Goal: Information Seeking & Learning: Check status

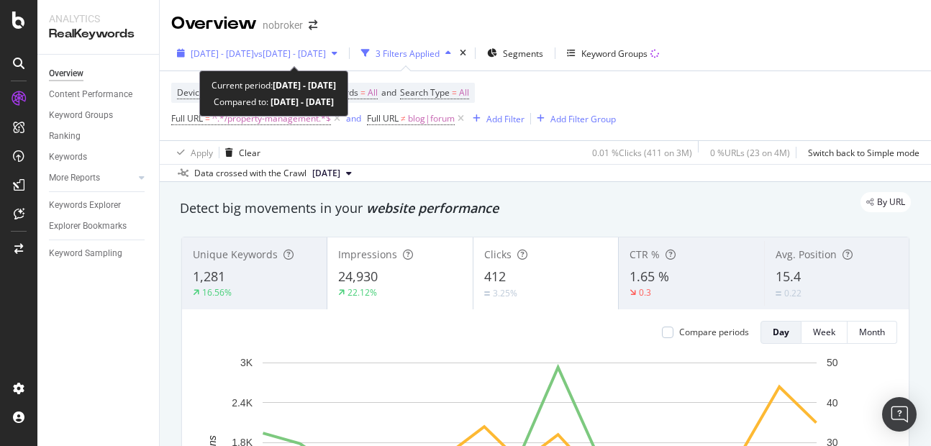
click at [230, 55] on span "[DATE] - [DATE]" at bounding box center [222, 53] width 63 height 12
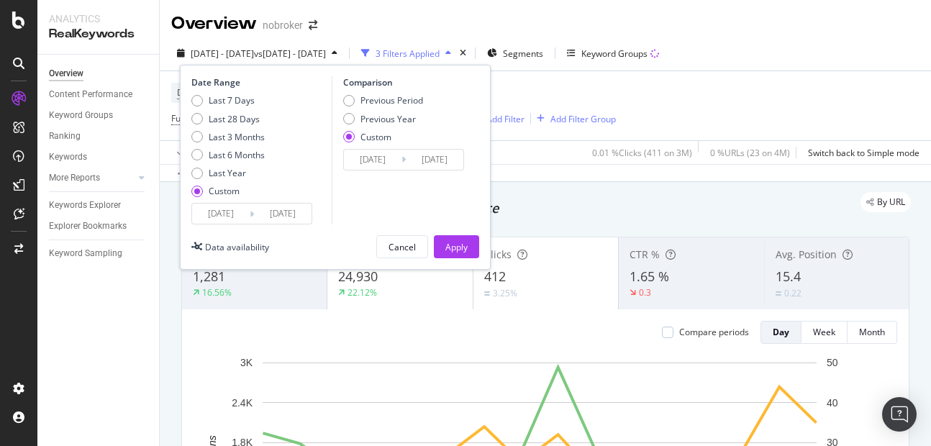
click at [291, 217] on input "[DATE]" at bounding box center [283, 214] width 58 height 20
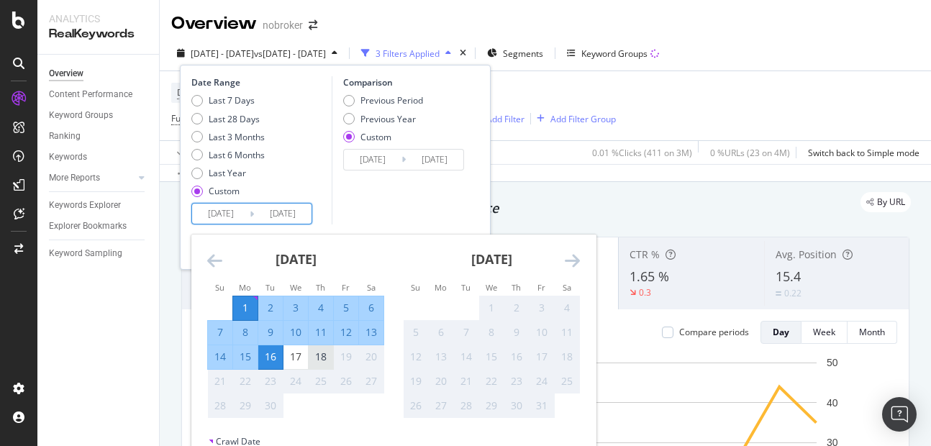
click at [318, 353] on div "18" at bounding box center [321, 357] width 24 height 14
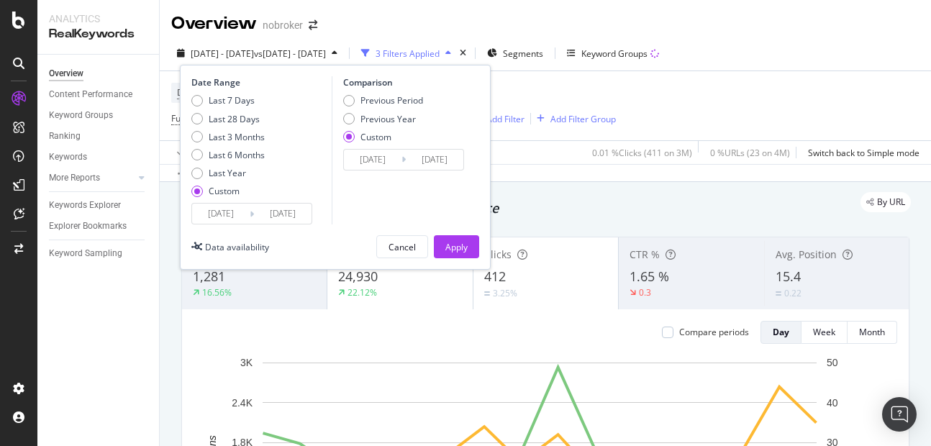
type input "[DATE]"
click at [457, 241] on div "Apply" at bounding box center [456, 247] width 22 height 12
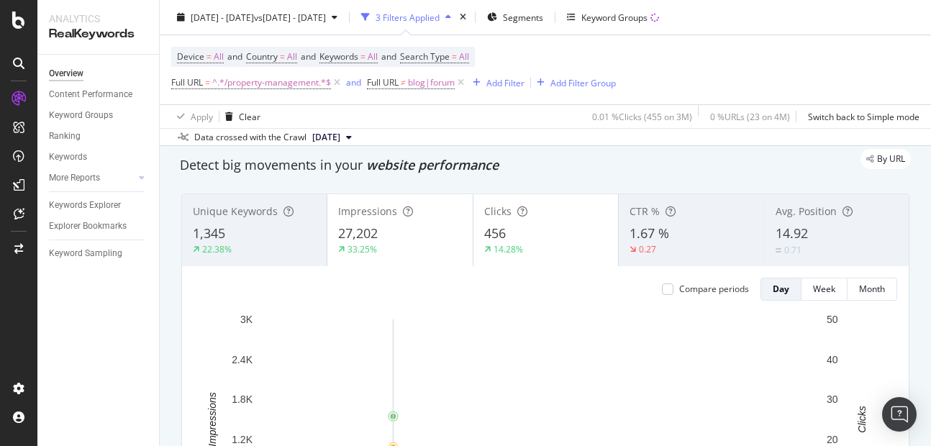
scroll to position [18, 0]
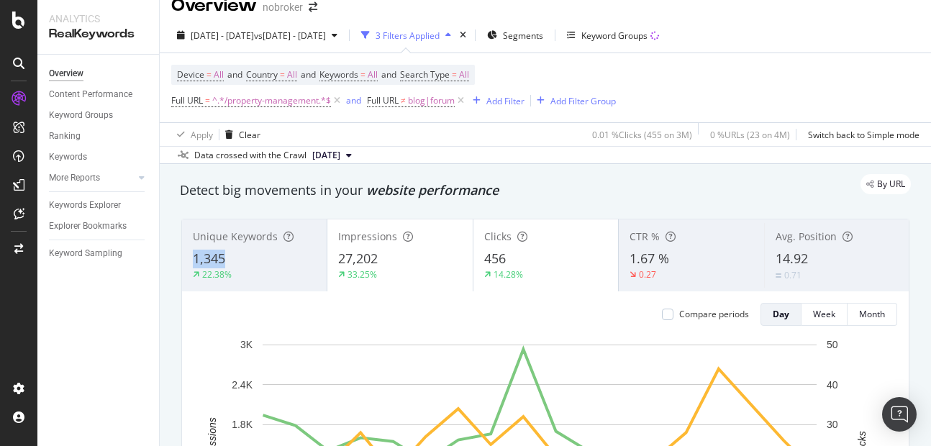
copy span "1,345"
drag, startPoint x: 183, startPoint y: 254, endPoint x: 237, endPoint y: 260, distance: 54.3
click at [237, 260] on div "Unique Keywords 1,345 22.38%" at bounding box center [254, 255] width 145 height 65
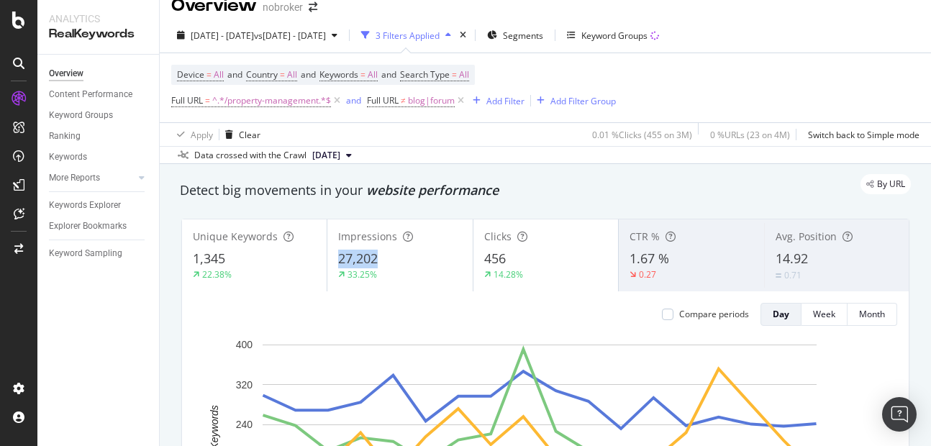
copy span "27,202"
drag, startPoint x: 332, startPoint y: 255, endPoint x: 409, endPoint y: 255, distance: 77.7
click at [409, 255] on div "Impressions 27,202 33.25%" at bounding box center [399, 255] width 145 height 65
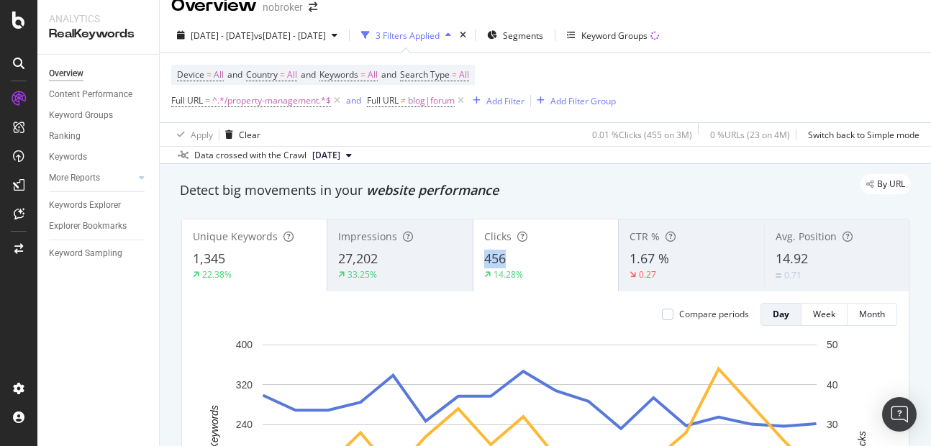
copy span "456"
drag, startPoint x: 483, startPoint y: 263, endPoint x: 514, endPoint y: 260, distance: 31.0
click at [514, 260] on div "456" at bounding box center [545, 259] width 123 height 19
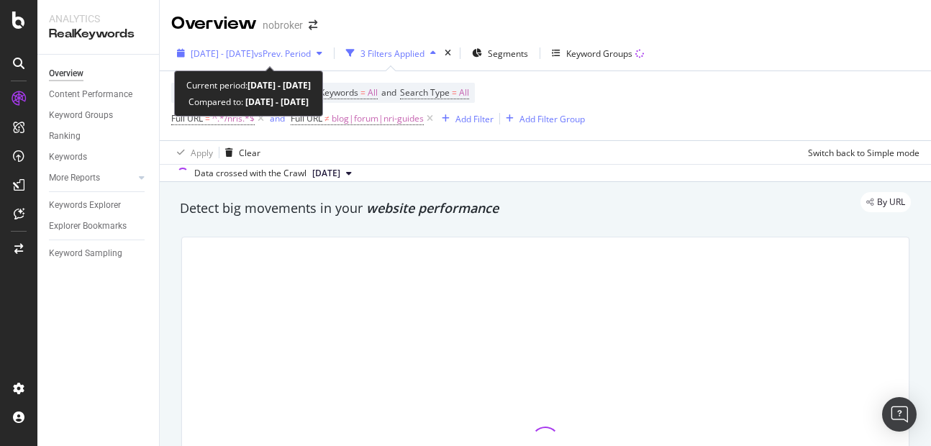
click at [254, 57] on span "[DATE] - [DATE]" at bounding box center [222, 53] width 63 height 12
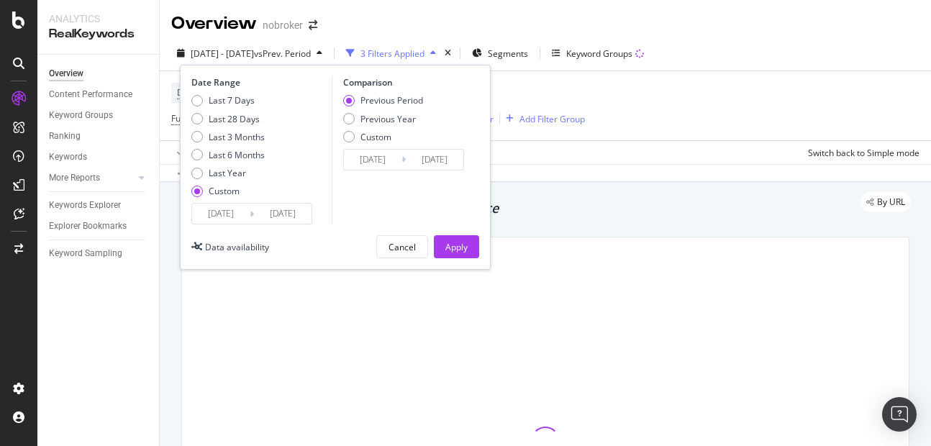
click at [295, 216] on input "[DATE]" at bounding box center [283, 214] width 58 height 20
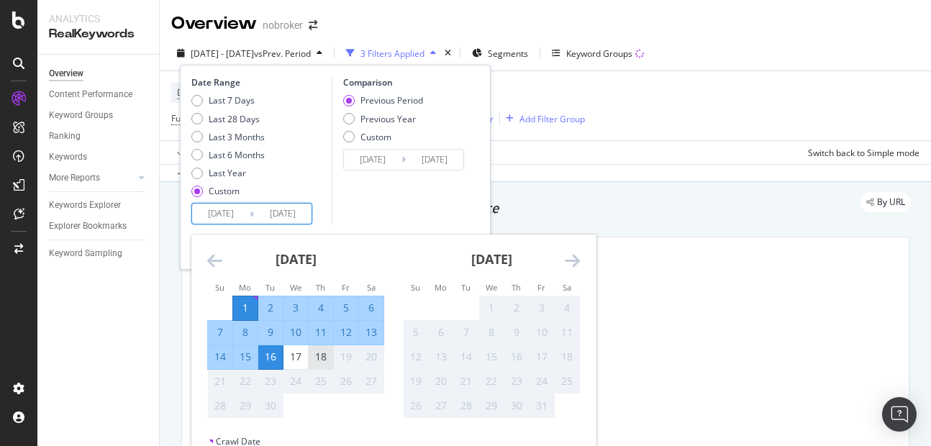
click at [319, 355] on div "18" at bounding box center [321, 357] width 24 height 14
type input "[DATE]"
type input "2025/08/14"
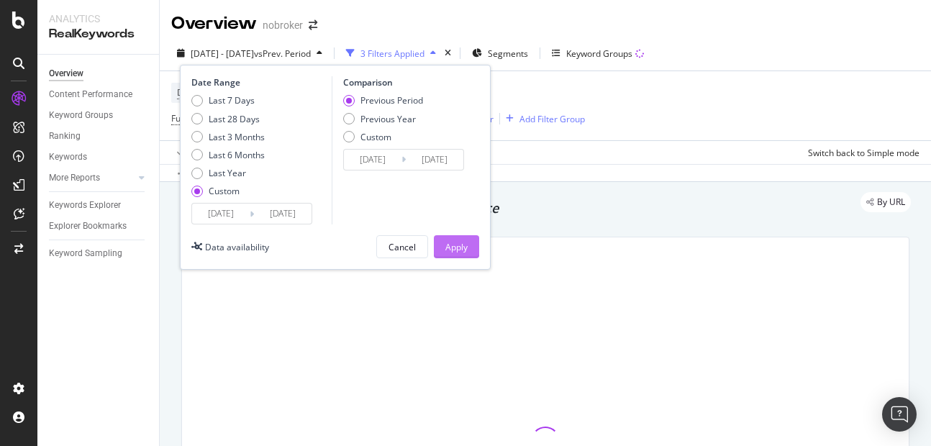
click at [458, 247] on div "Apply" at bounding box center [456, 247] width 22 height 12
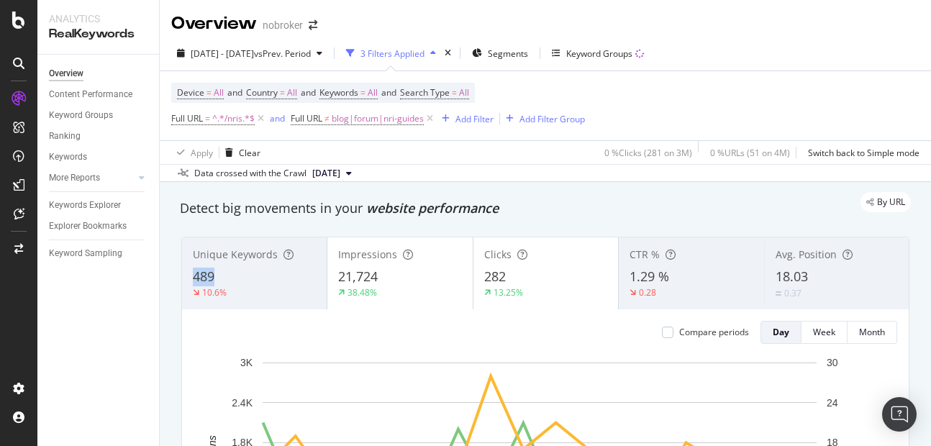
copy span "489"
drag, startPoint x: 185, startPoint y: 276, endPoint x: 234, endPoint y: 275, distance: 48.9
click at [234, 275] on div "Unique Keywords 489 10.6%" at bounding box center [254, 273] width 145 height 65
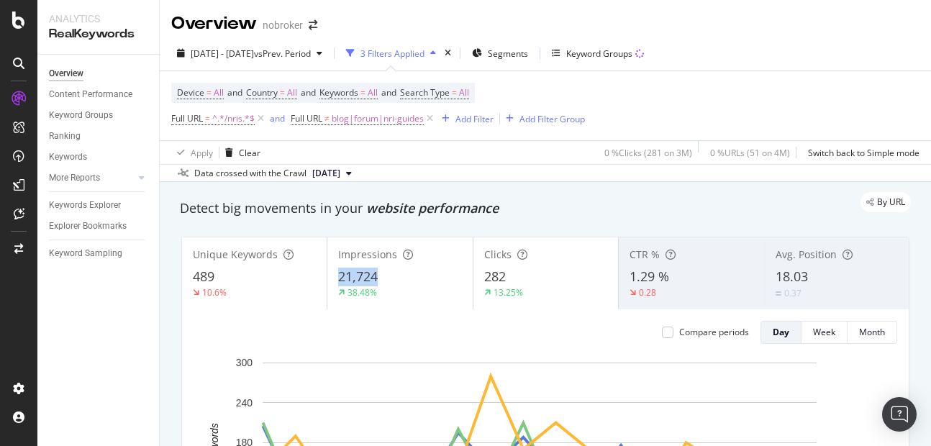
copy span "21,724"
drag, startPoint x: 332, startPoint y: 275, endPoint x: 385, endPoint y: 278, distance: 52.6
click at [385, 278] on div "Impressions 21,724 38.48%" at bounding box center [399, 273] width 145 height 65
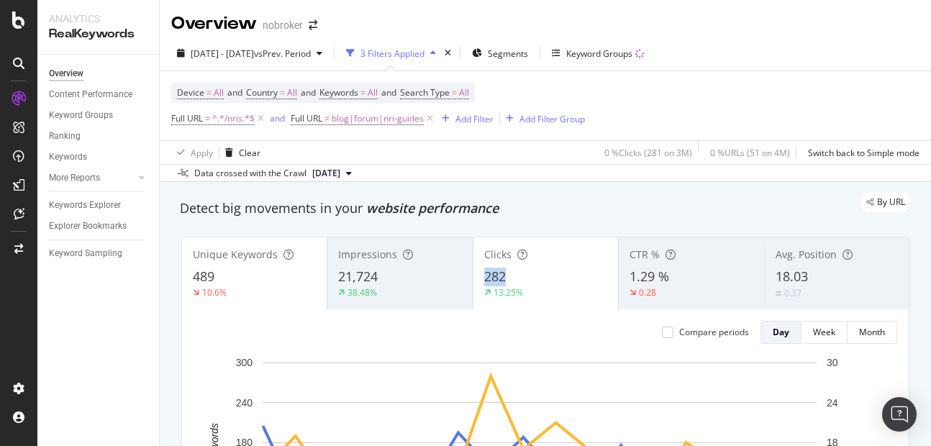
copy span "282"
drag, startPoint x: 483, startPoint y: 286, endPoint x: 511, endPoint y: 273, distance: 31.6
click at [511, 273] on div "282" at bounding box center [545, 277] width 123 height 19
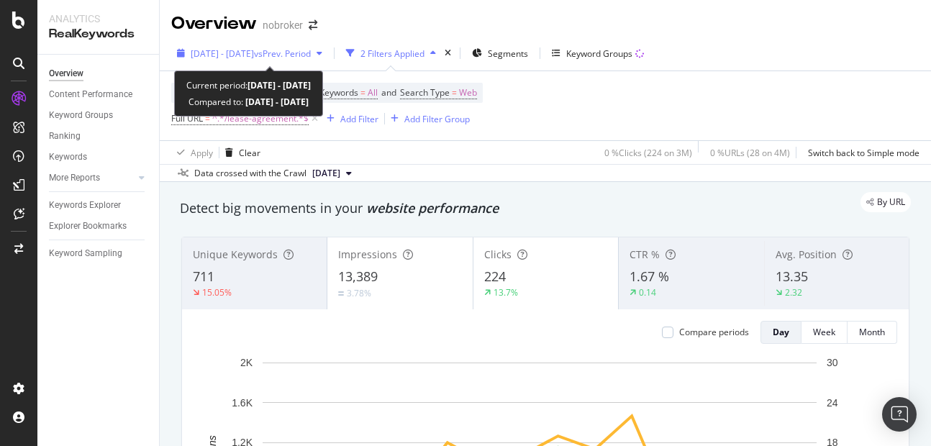
click at [254, 53] on span "[DATE] - [DATE]" at bounding box center [222, 53] width 63 height 12
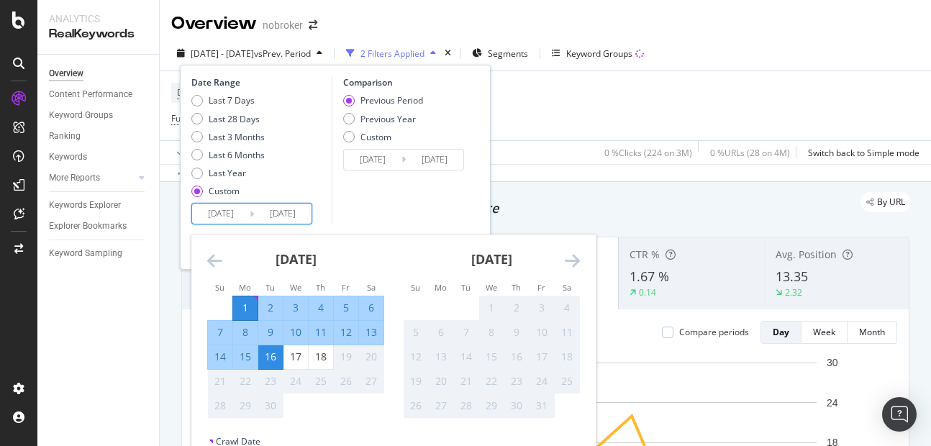
click at [286, 219] on input "[DATE]" at bounding box center [283, 214] width 58 height 20
click at [324, 361] on div "18" at bounding box center [321, 357] width 24 height 14
type input "[DATE]"
type input "2025/08/14"
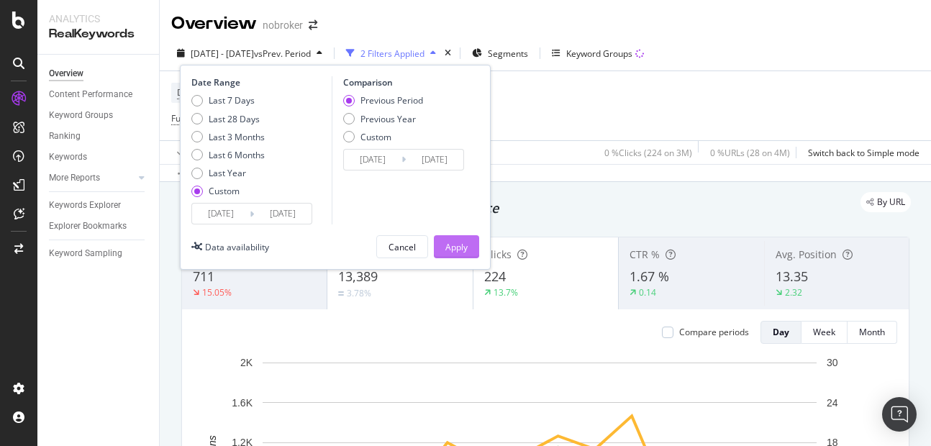
click at [456, 252] on div "Apply" at bounding box center [456, 247] width 22 height 12
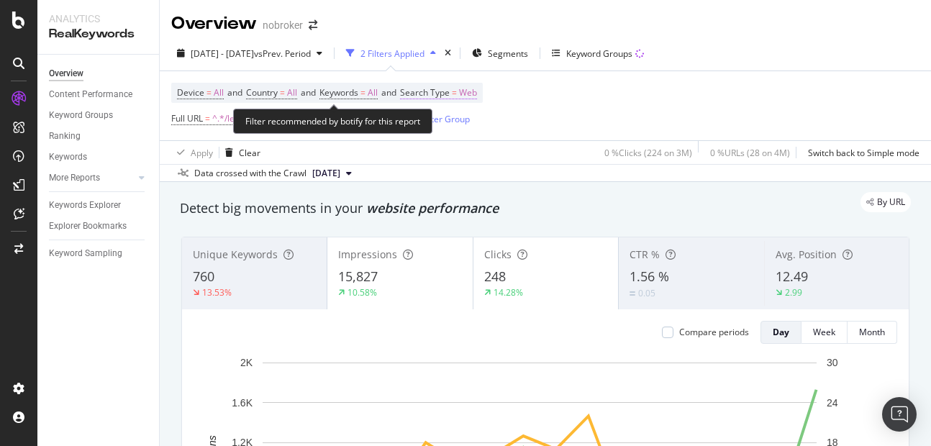
click at [477, 98] on span "Web" at bounding box center [468, 93] width 18 height 20
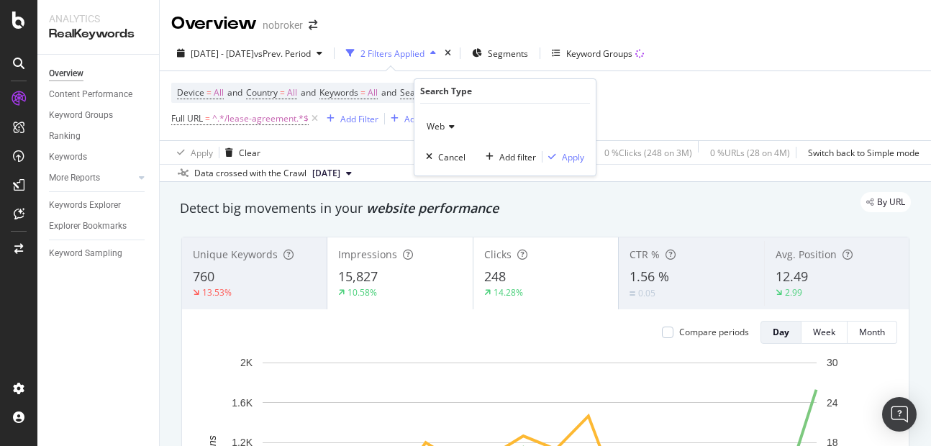
click at [450, 127] on icon at bounding box center [450, 126] width 10 height 9
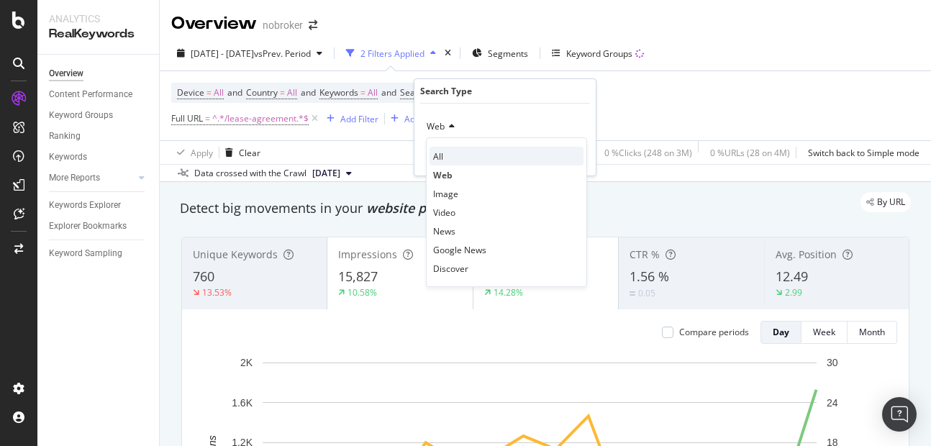
click at [445, 155] on div "All" at bounding box center [506, 156] width 154 height 19
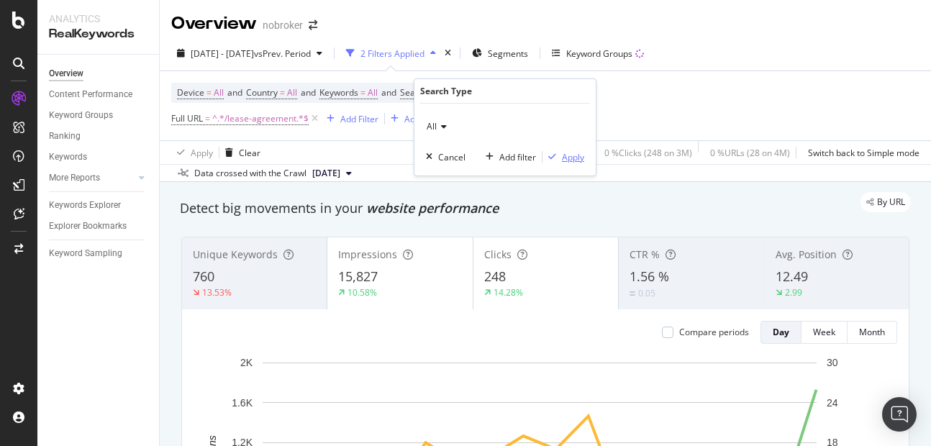
click at [573, 164] on button "Apply" at bounding box center [563, 157] width 42 height 14
copy span "760"
drag, startPoint x: 188, startPoint y: 276, endPoint x: 233, endPoint y: 271, distance: 44.9
click at [233, 271] on div "Unique Keywords 760 13.63%" at bounding box center [254, 273] width 145 height 65
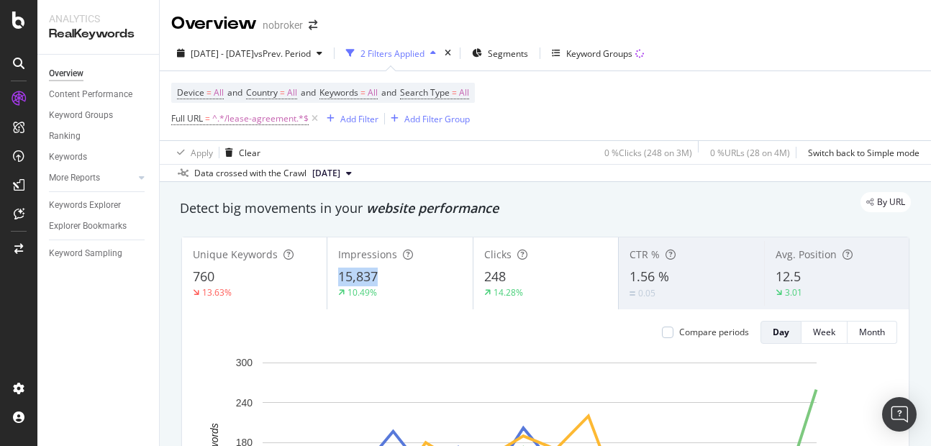
copy span "15,837"
drag, startPoint x: 333, startPoint y: 276, endPoint x: 388, endPoint y: 282, distance: 55.7
click at [388, 282] on div "Impressions 15,837 10.49%" at bounding box center [399, 273] width 145 height 65
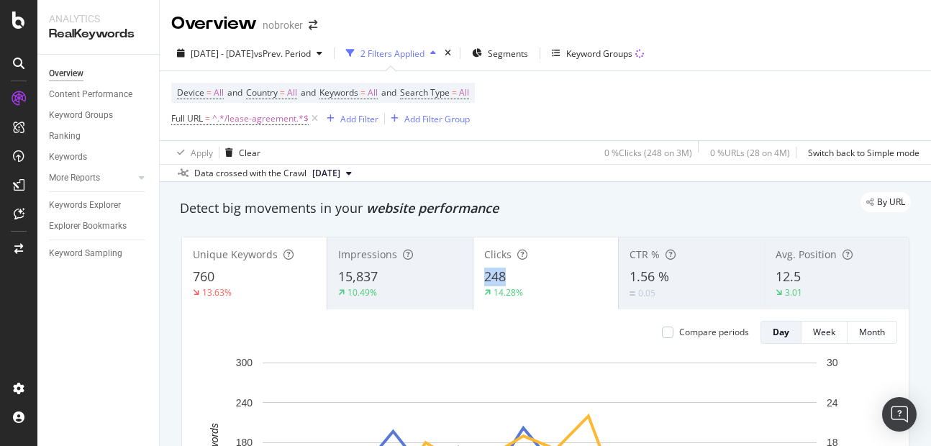
copy span "248"
drag, startPoint x: 475, startPoint y: 279, endPoint x: 527, endPoint y: 278, distance: 51.8
click at [527, 278] on div "Clicks 248 14.28%" at bounding box center [545, 273] width 145 height 65
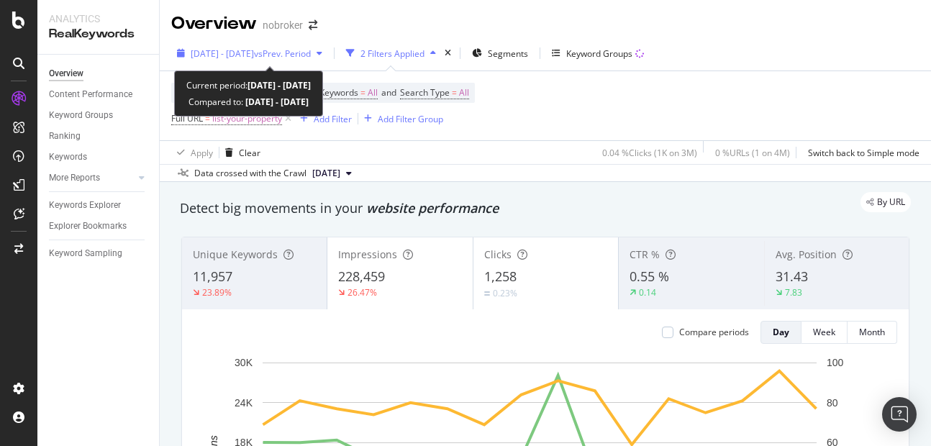
click at [257, 63] on div "2025 Sep. 1st - Sep. 16th vs Prev. Period" at bounding box center [249, 53] width 157 height 22
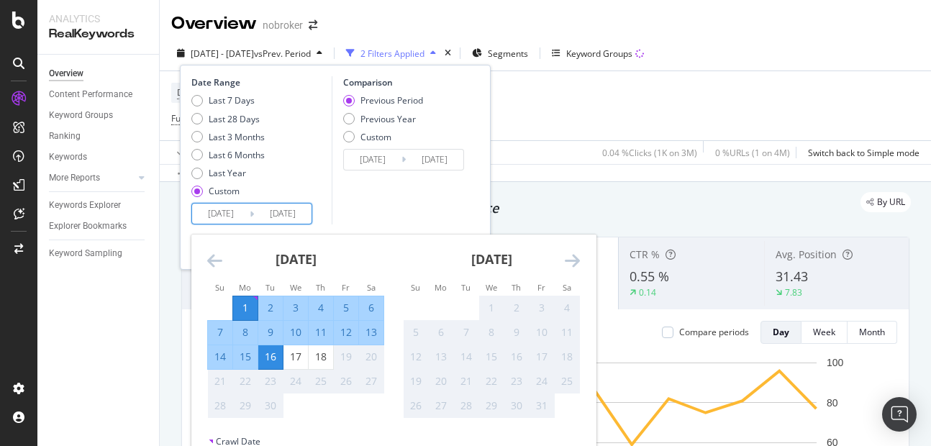
click at [296, 209] on input "[DATE]" at bounding box center [283, 214] width 58 height 20
click at [321, 361] on div "18" at bounding box center [321, 357] width 24 height 14
type input "[DATE]"
type input "2025/08/14"
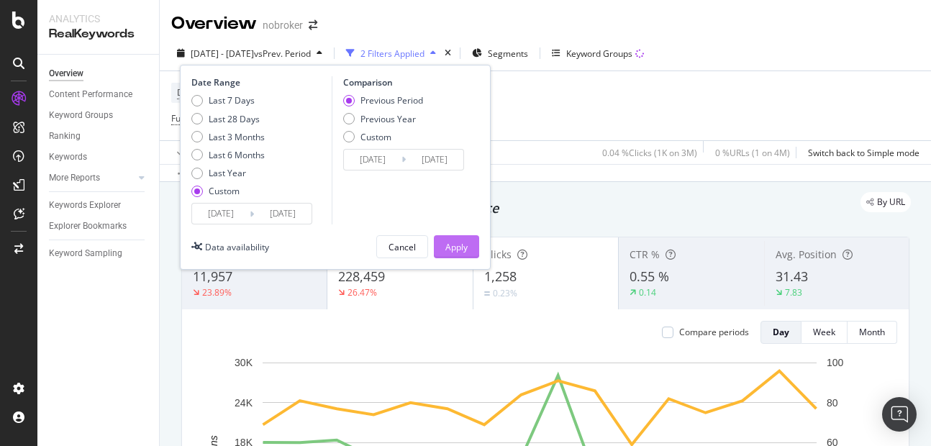
click at [455, 247] on div "Apply" at bounding box center [456, 247] width 22 height 12
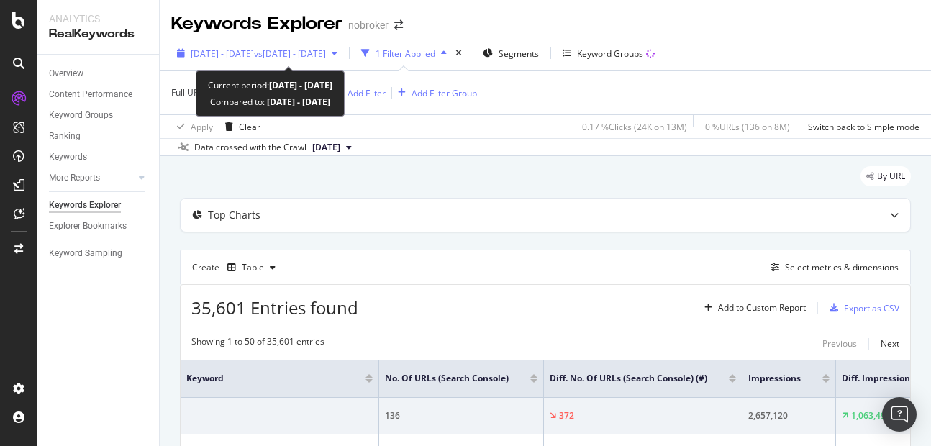
click at [254, 47] on span "[DATE] - [DATE]" at bounding box center [222, 53] width 63 height 12
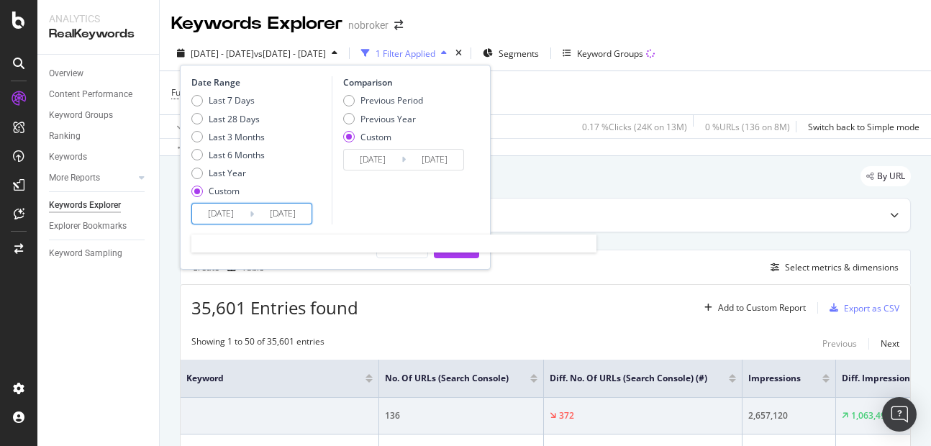
click at [290, 216] on input "[DATE]" at bounding box center [283, 214] width 58 height 20
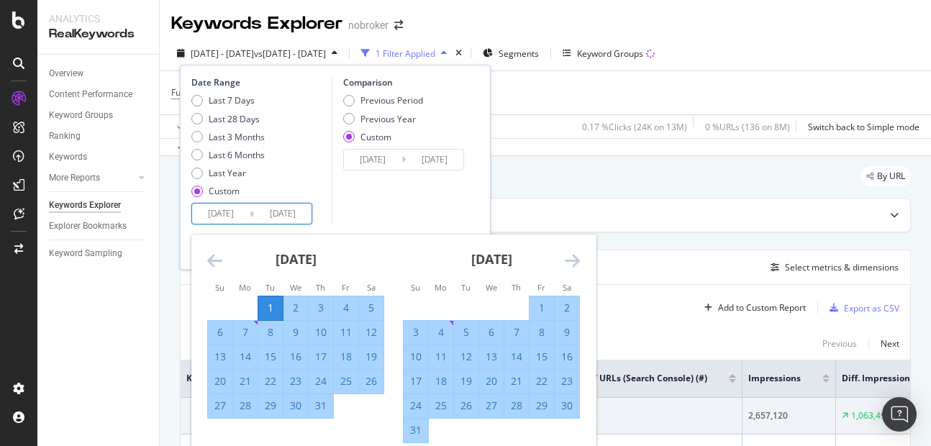
click at [304, 169] on div "Last 7 Days Last 28 Days Last 3 Months Last 6 Months Last Year Custom" at bounding box center [259, 148] width 137 height 109
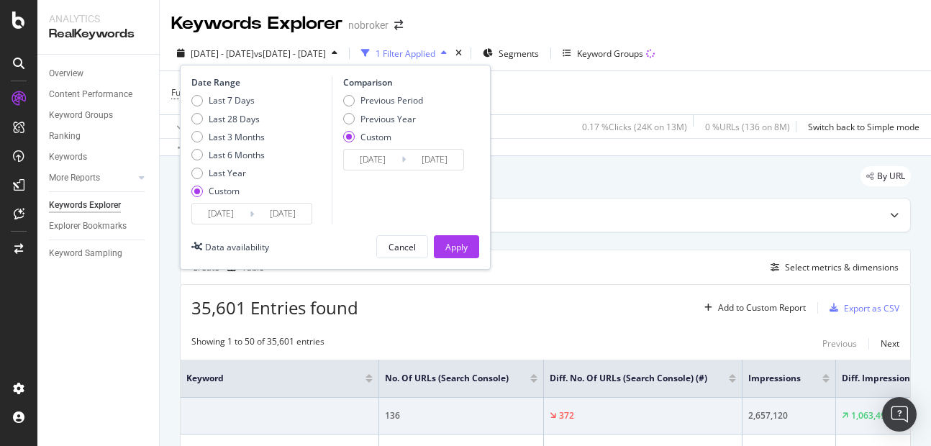
click at [228, 214] on input "[DATE]" at bounding box center [221, 214] width 58 height 20
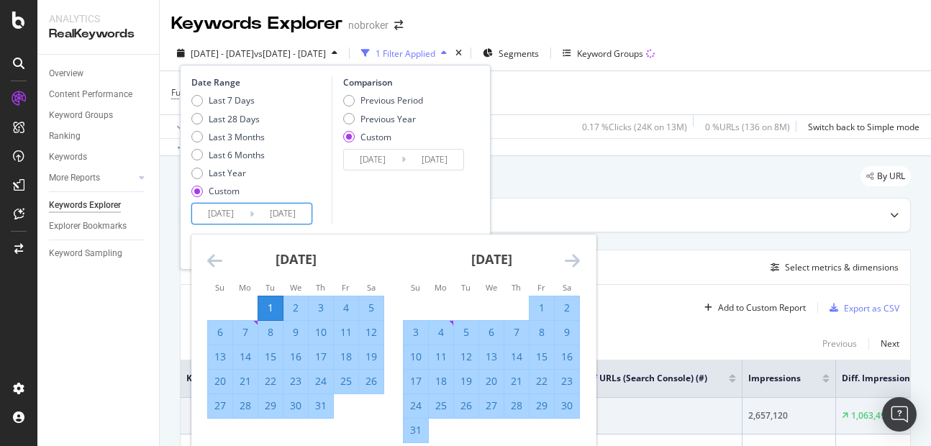
click at [570, 262] on icon "Move forward to switch to the next month." at bounding box center [572, 260] width 15 height 17
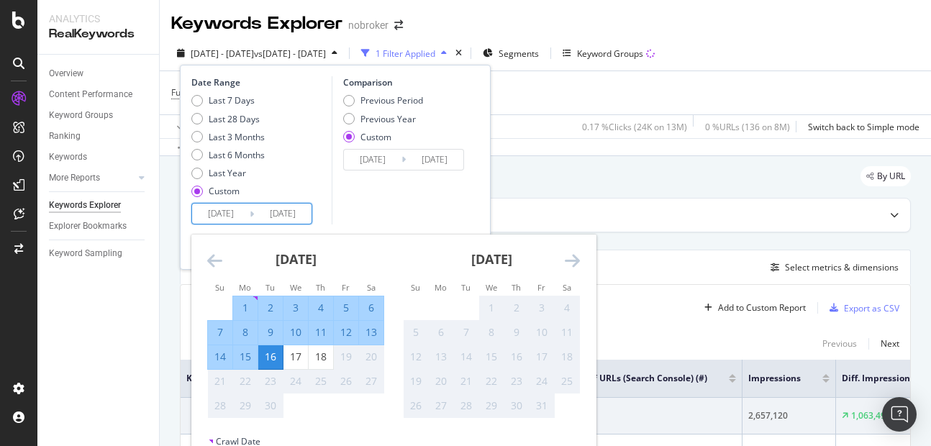
click at [246, 298] on div "1" at bounding box center [245, 308] width 24 height 24
type input "[DATE]"
click at [331, 348] on div "18" at bounding box center [321, 357] width 24 height 24
type input "[DATE]"
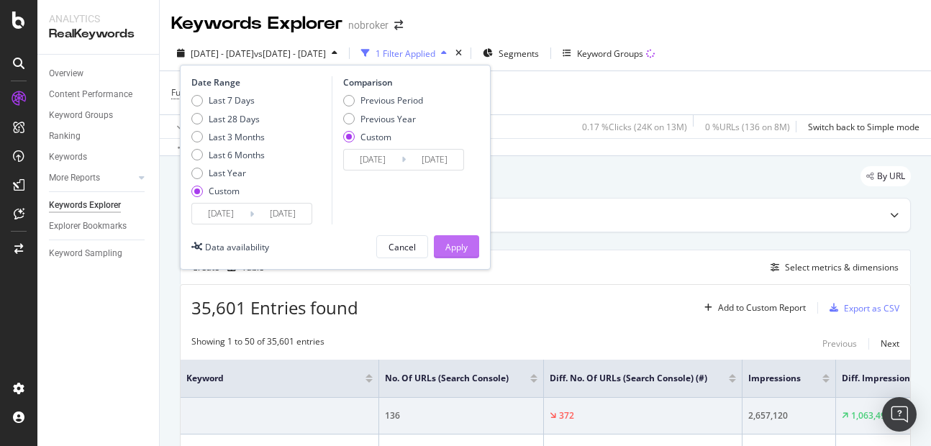
click at [455, 250] on div "Apply" at bounding box center [456, 247] width 22 height 12
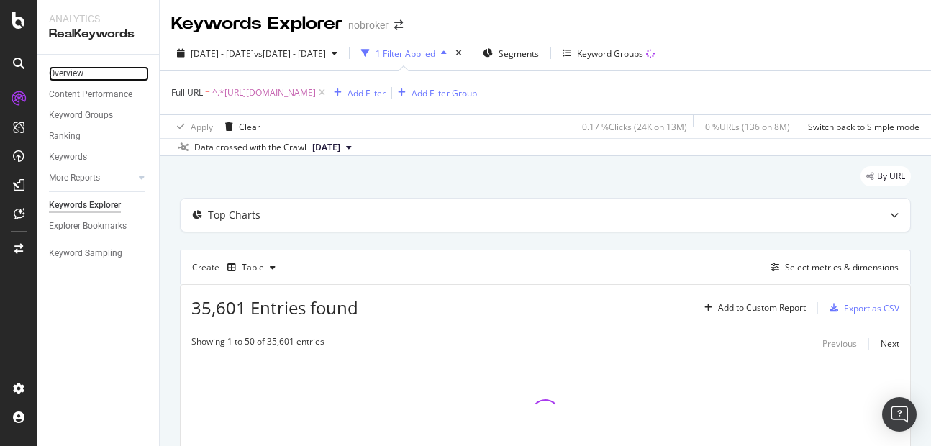
click at [93, 69] on link "Overview" at bounding box center [99, 73] width 100 height 15
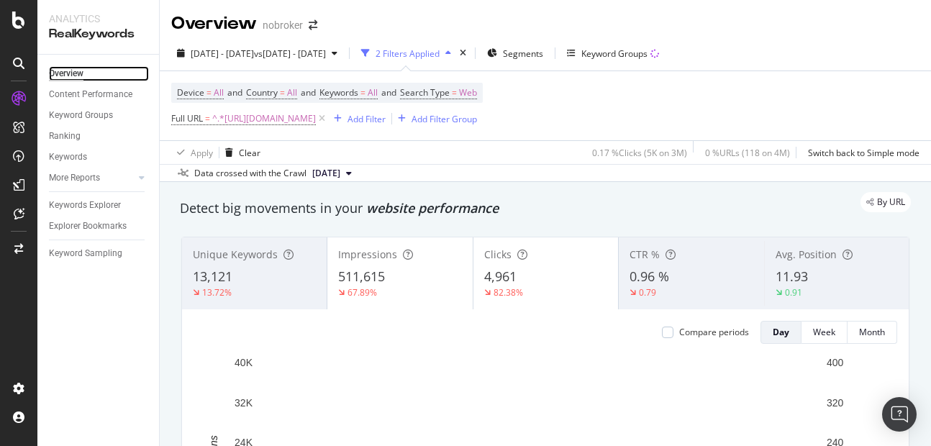
click at [49, 66] on link "Overview" at bounding box center [99, 73] width 100 height 15
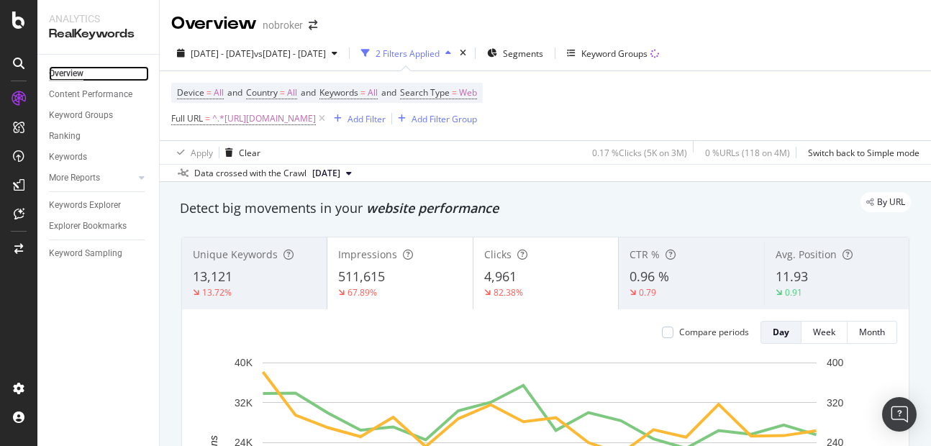
scroll to position [10, 0]
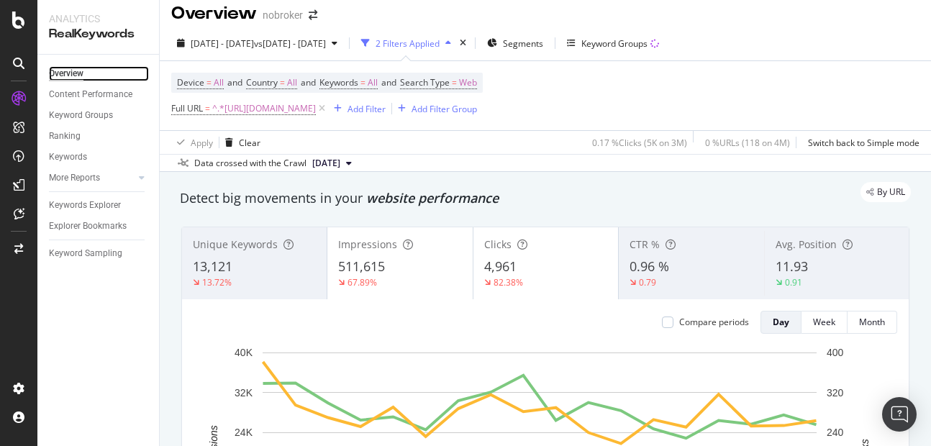
click at [49, 66] on link "Overview" at bounding box center [99, 73] width 100 height 15
copy span "13,121"
drag, startPoint x: 191, startPoint y: 268, endPoint x: 241, endPoint y: 268, distance: 50.4
click at [241, 268] on div "Unique Keywords 13,121 13.72%" at bounding box center [254, 263] width 145 height 65
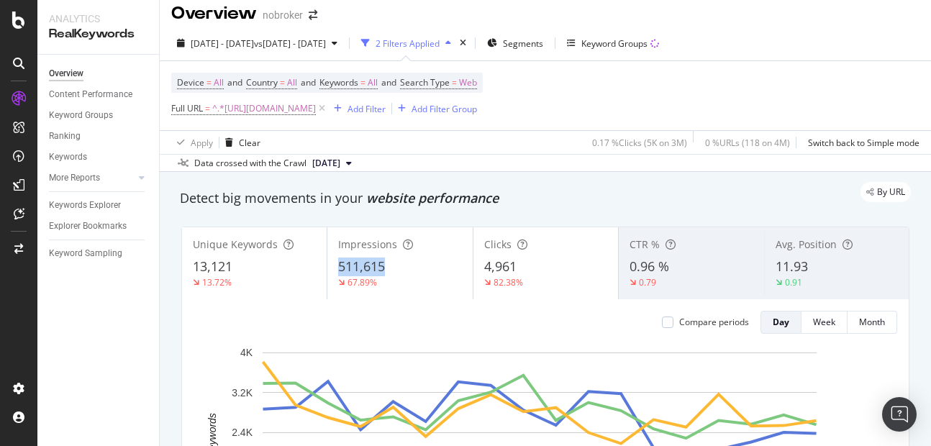
copy span "511,615"
drag, startPoint x: 337, startPoint y: 262, endPoint x: 407, endPoint y: 268, distance: 70.8
click at [407, 268] on div "511,615" at bounding box center [399, 267] width 123 height 19
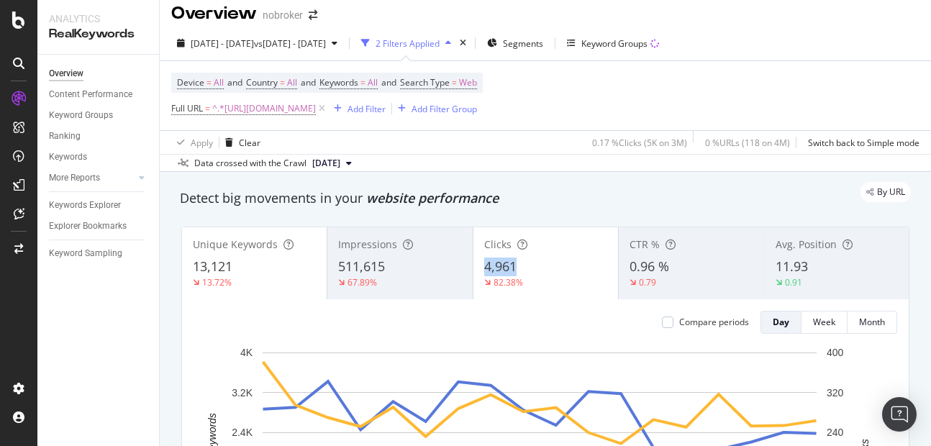
copy span "4,961"
drag, startPoint x: 475, startPoint y: 266, endPoint x: 527, endPoint y: 268, distance: 51.8
click at [527, 268] on div "Clicks 4,961 82.38%" at bounding box center [545, 263] width 145 height 65
